Goal: Task Accomplishment & Management: Manage account settings

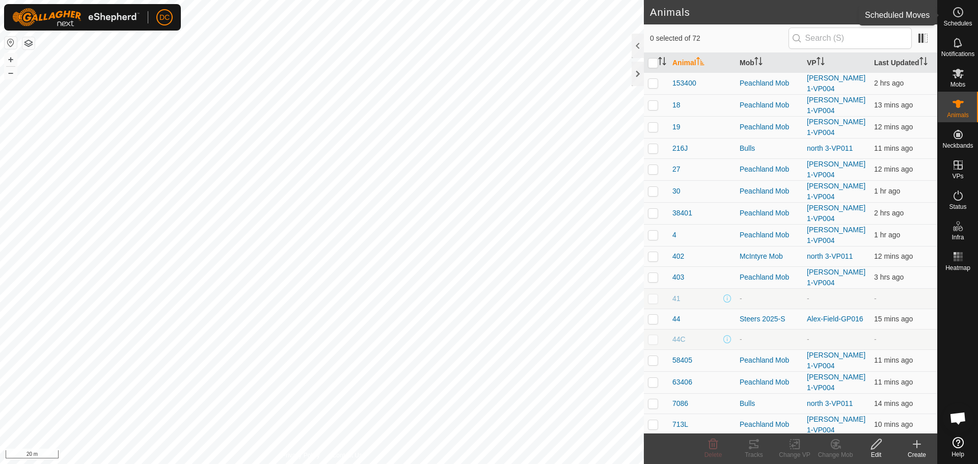
click at [959, 22] on span "Schedules" at bounding box center [957, 23] width 29 height 6
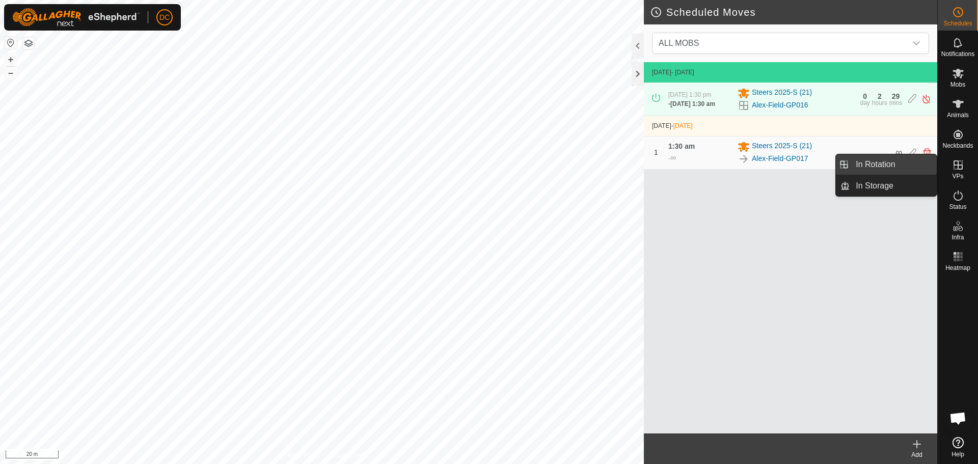
click at [896, 166] on link "In Rotation" at bounding box center [892, 164] width 87 height 20
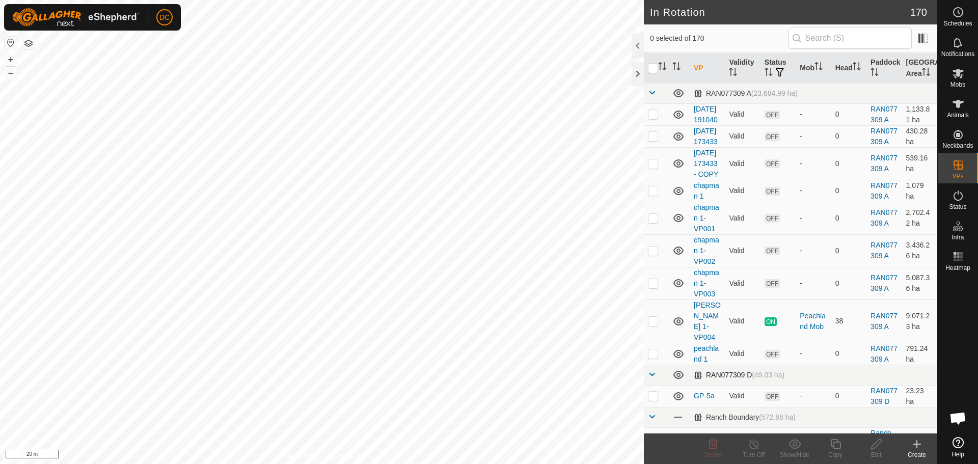
click at [652, 378] on span at bounding box center [652, 374] width 8 height 8
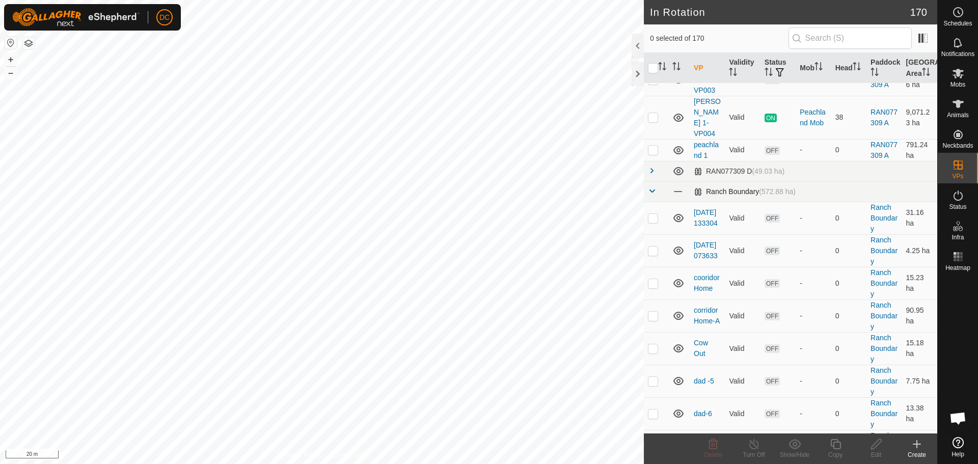
click at [654, 195] on span at bounding box center [652, 191] width 8 height 8
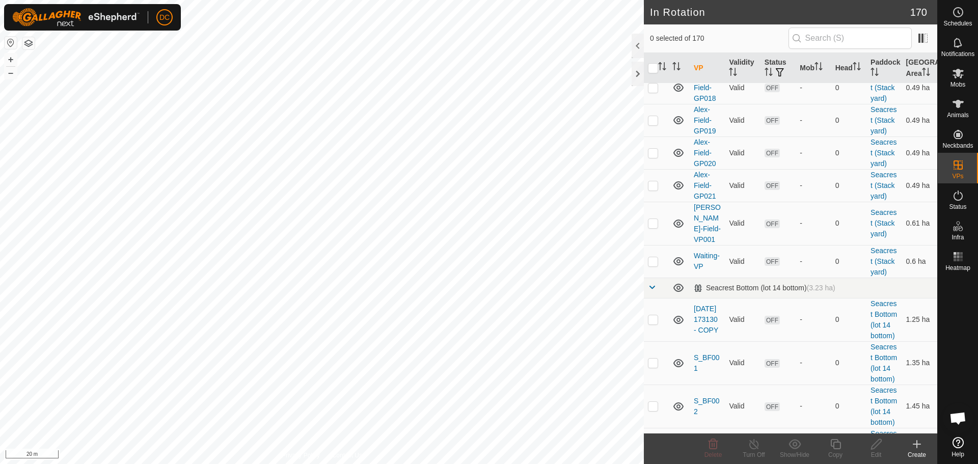
scroll to position [916, 0]
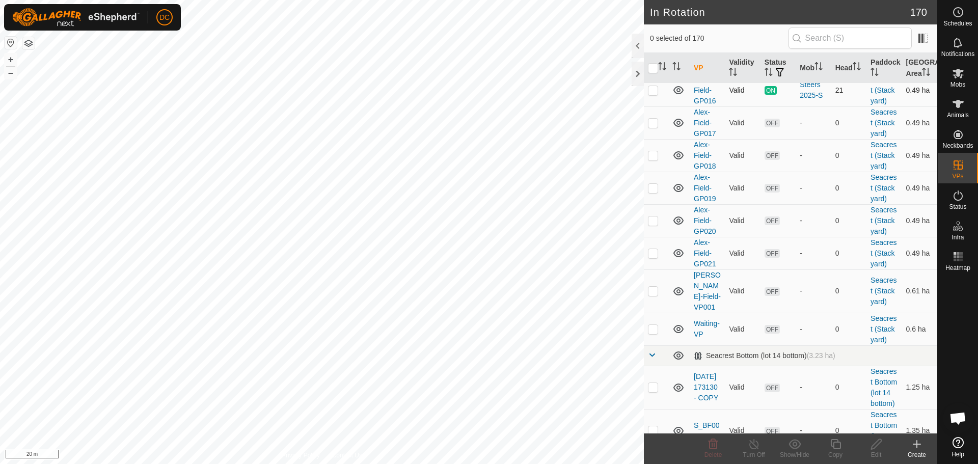
click at [651, 94] on p-checkbox at bounding box center [653, 90] width 10 height 8
click at [653, 94] on p-checkbox at bounding box center [653, 90] width 10 height 8
checkbox input "false"
click at [650, 127] on p-checkbox at bounding box center [653, 123] width 10 height 8
click at [653, 127] on p-checkbox at bounding box center [653, 123] width 10 height 8
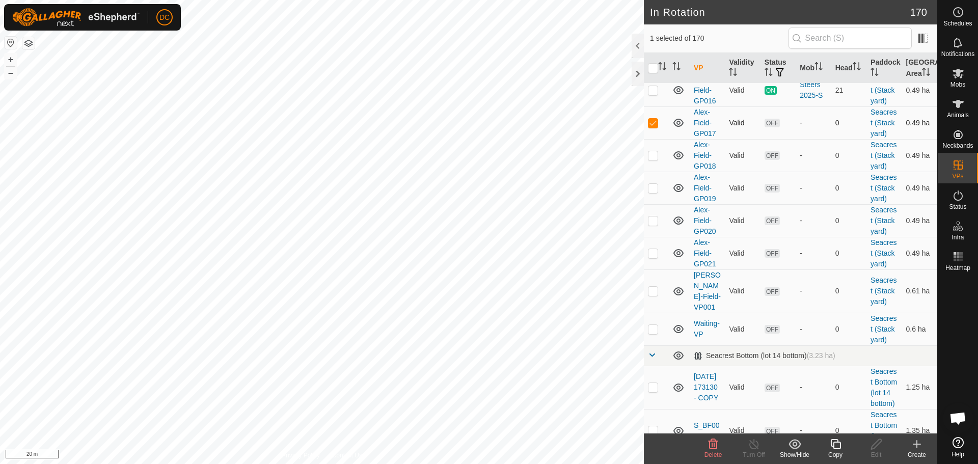
checkbox input "false"
click at [652, 159] on p-checkbox at bounding box center [653, 155] width 10 height 8
checkbox input "true"
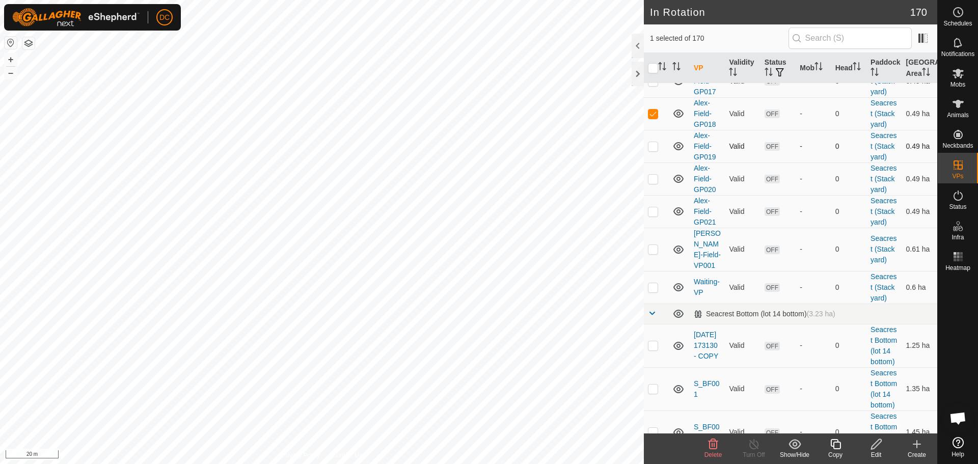
scroll to position [1018, 0]
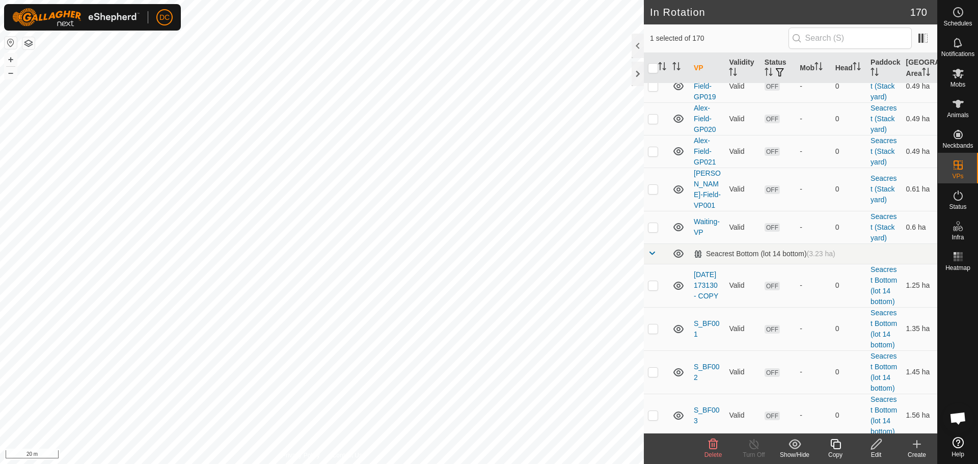
click at [872, 446] on icon at bounding box center [876, 444] width 10 height 10
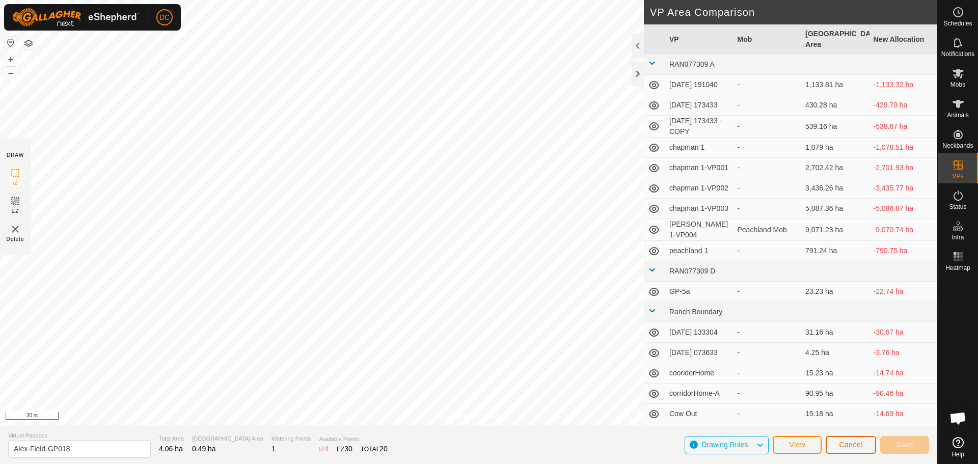
click at [854, 445] on span "Cancel" at bounding box center [851, 444] width 24 height 8
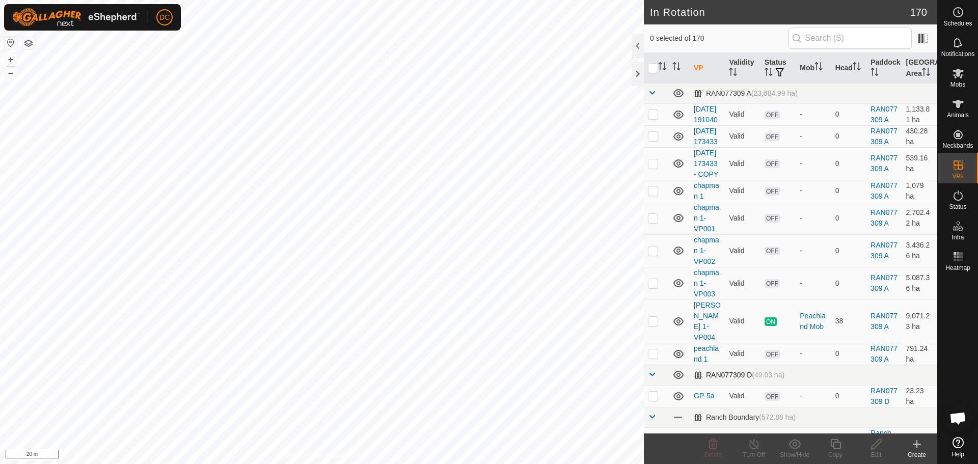
click at [652, 378] on span at bounding box center [652, 374] width 8 height 8
click at [653, 399] on span at bounding box center [652, 394] width 8 height 8
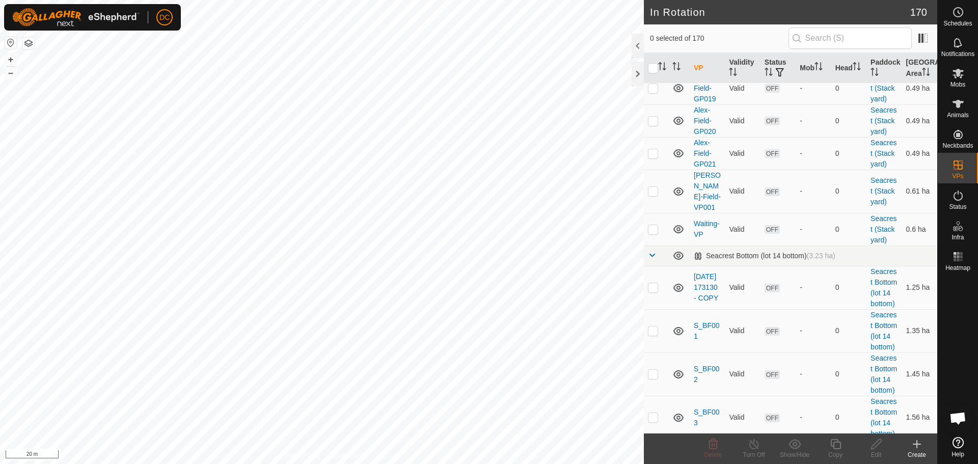
scroll to position [1018, 0]
click at [650, 90] on p-checkbox at bounding box center [653, 86] width 10 height 8
checkbox input "true"
click at [872, 442] on icon at bounding box center [876, 444] width 13 height 12
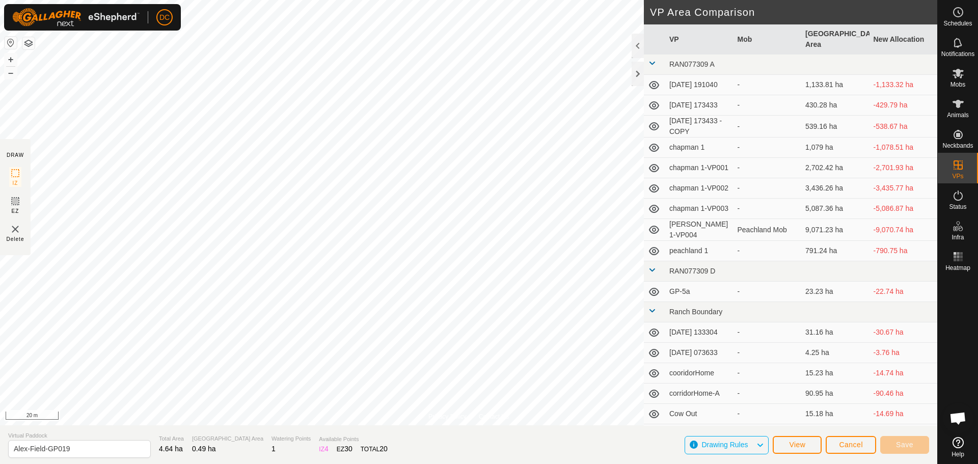
click at [651, 310] on span at bounding box center [652, 310] width 8 height 8
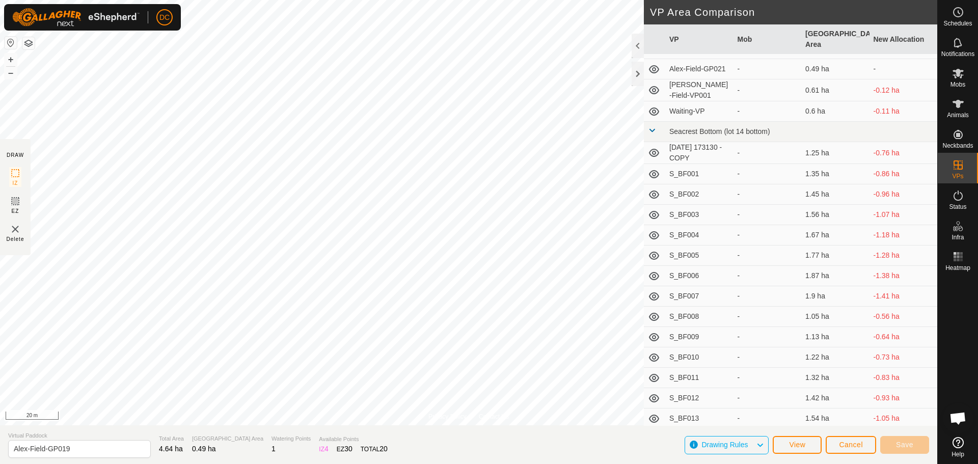
scroll to position [458, 0]
